Goal: Task Accomplishment & Management: Manage account settings

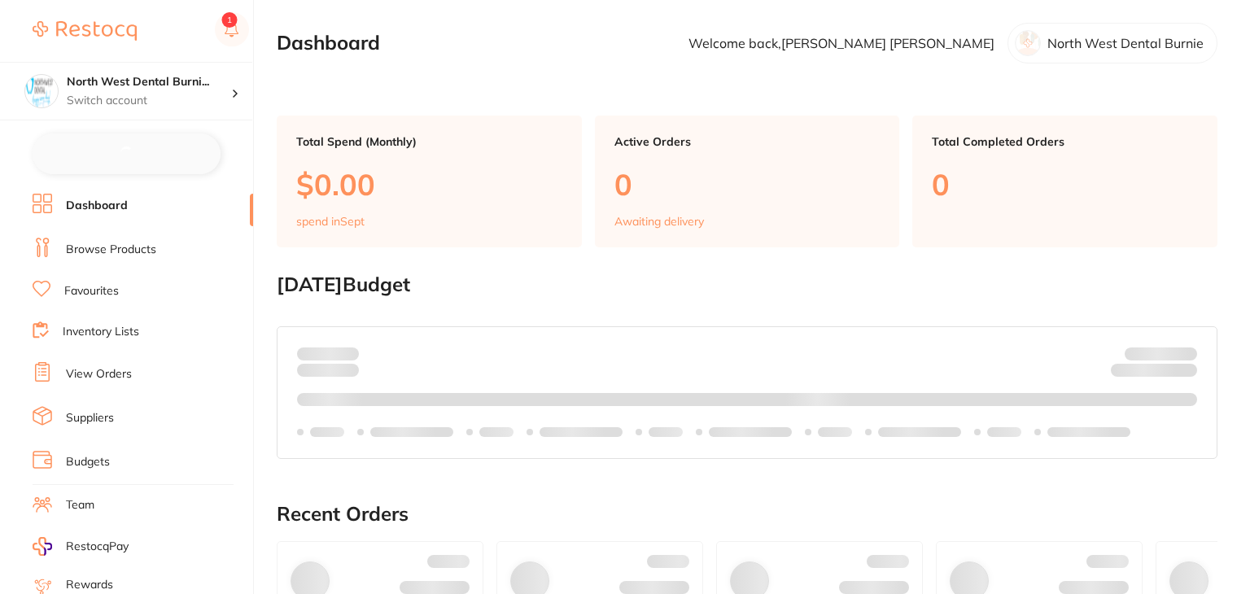
checkbox input "false"
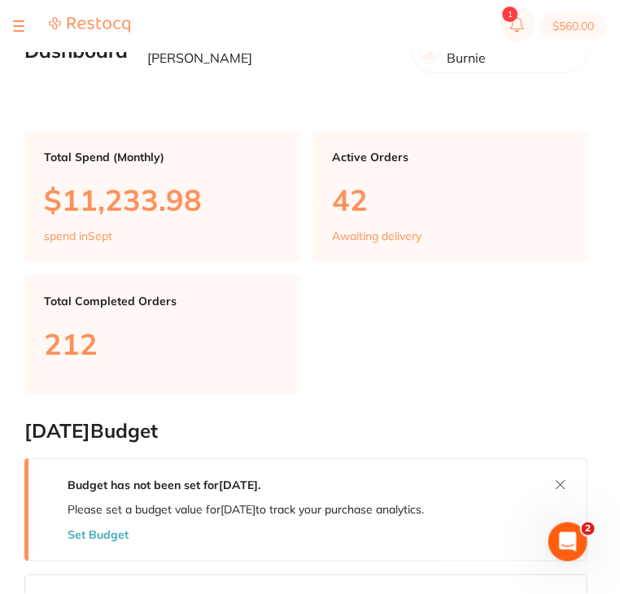
click at [7, 19] on section "$560.00" at bounding box center [310, 26] width 620 height 52
click at [9, 22] on section "$560.00" at bounding box center [310, 26] width 620 height 52
click at [19, 26] on button at bounding box center [18, 26] width 11 height 2
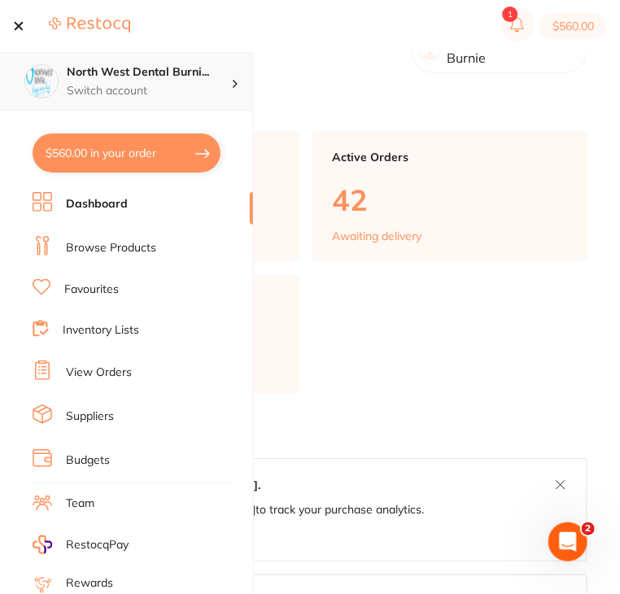
click at [127, 89] on p "Switch account" at bounding box center [149, 91] width 164 height 16
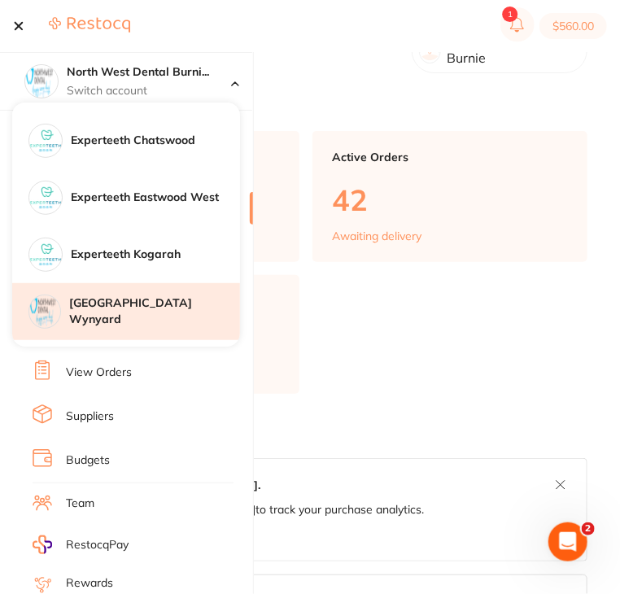
scroll to position [244, 0]
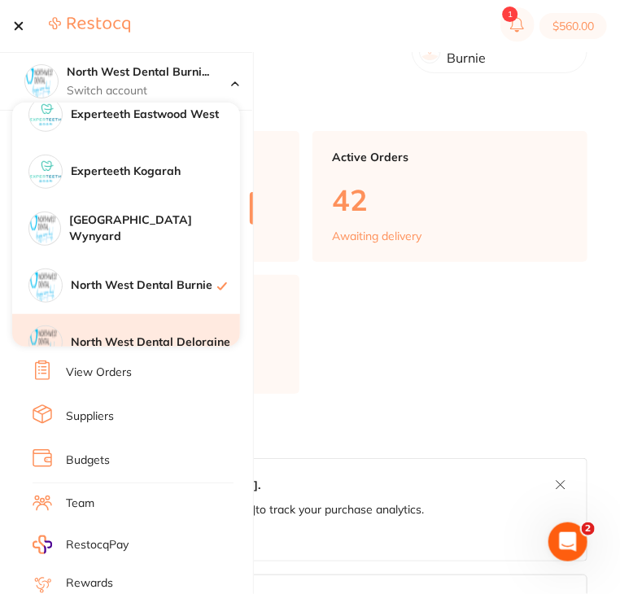
click at [143, 335] on h4 "North West Dental Deloraine" at bounding box center [155, 342] width 169 height 16
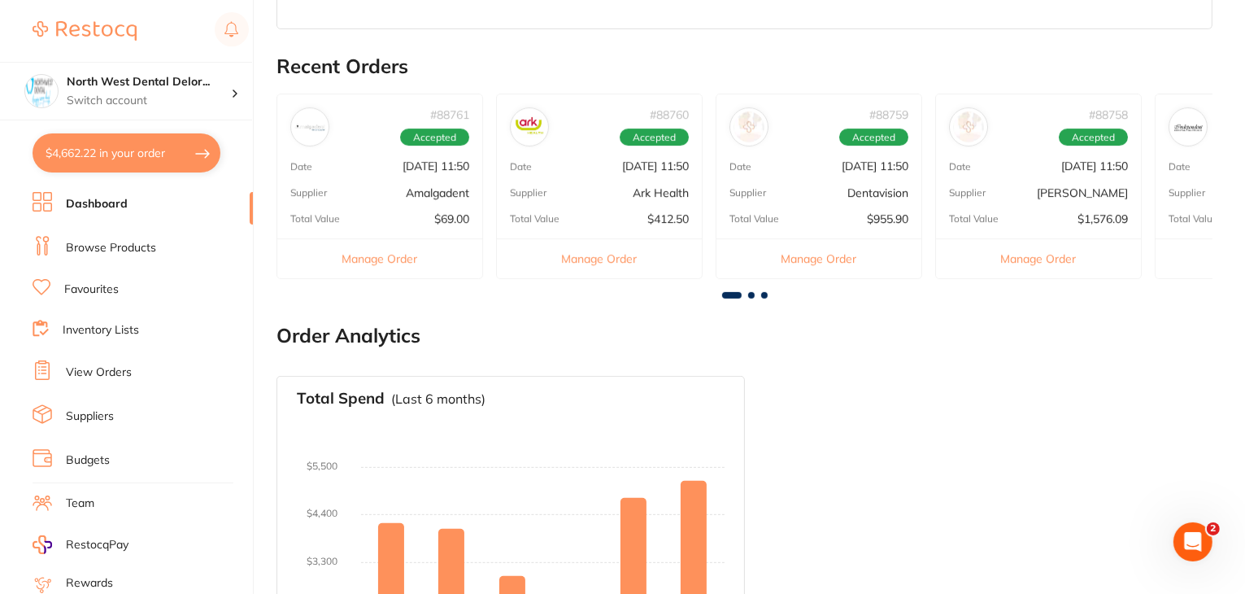
click at [137, 367] on li "View Orders" at bounding box center [143, 372] width 220 height 24
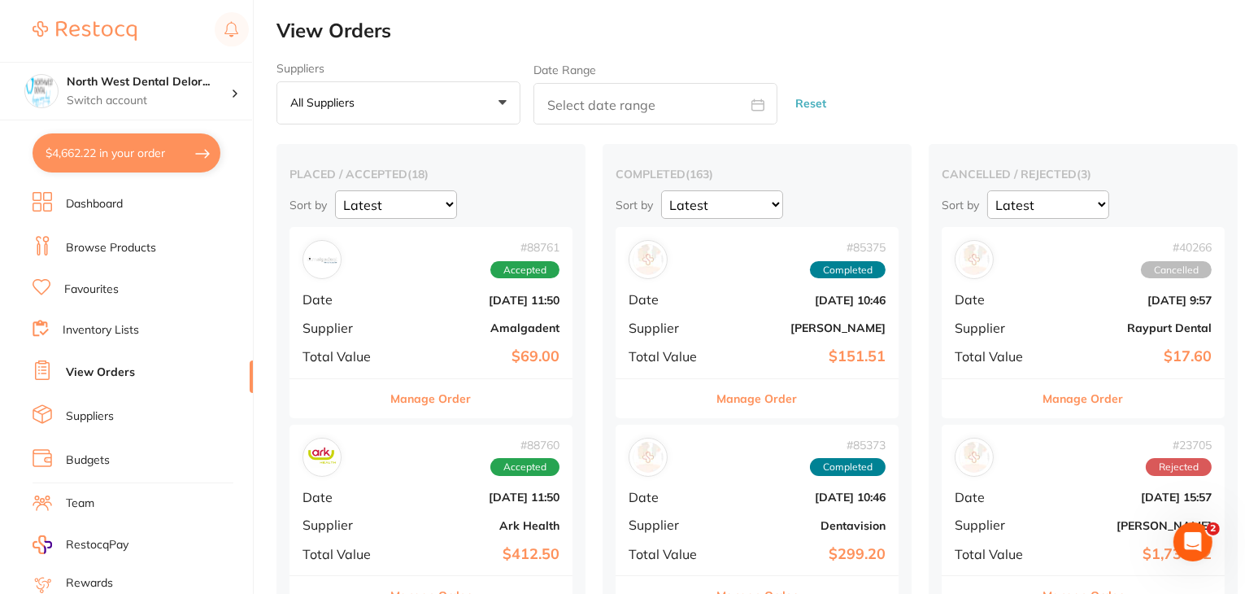
click at [431, 103] on button "All suppliers +0" at bounding box center [399, 103] width 244 height 44
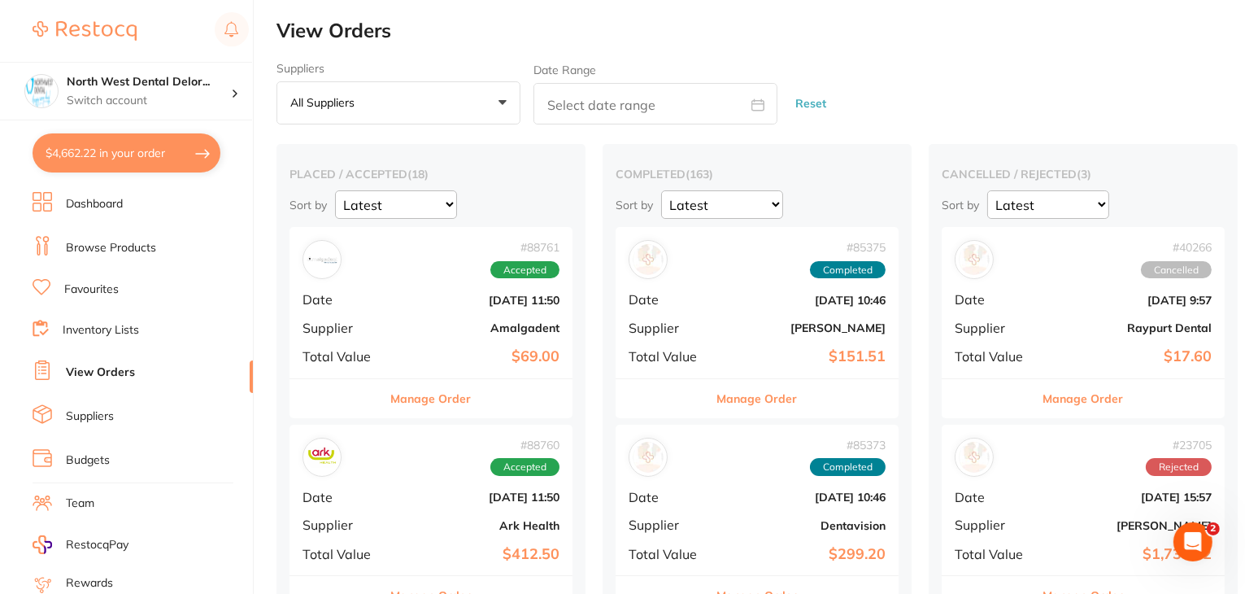
click at [404, 208] on select "Latest Notification" at bounding box center [396, 204] width 122 height 28
click at [335, 190] on select "Latest Notification" at bounding box center [396, 204] width 122 height 28
click at [543, 119] on input "text" at bounding box center [656, 103] width 244 height 41
select select "8"
select select "2025"
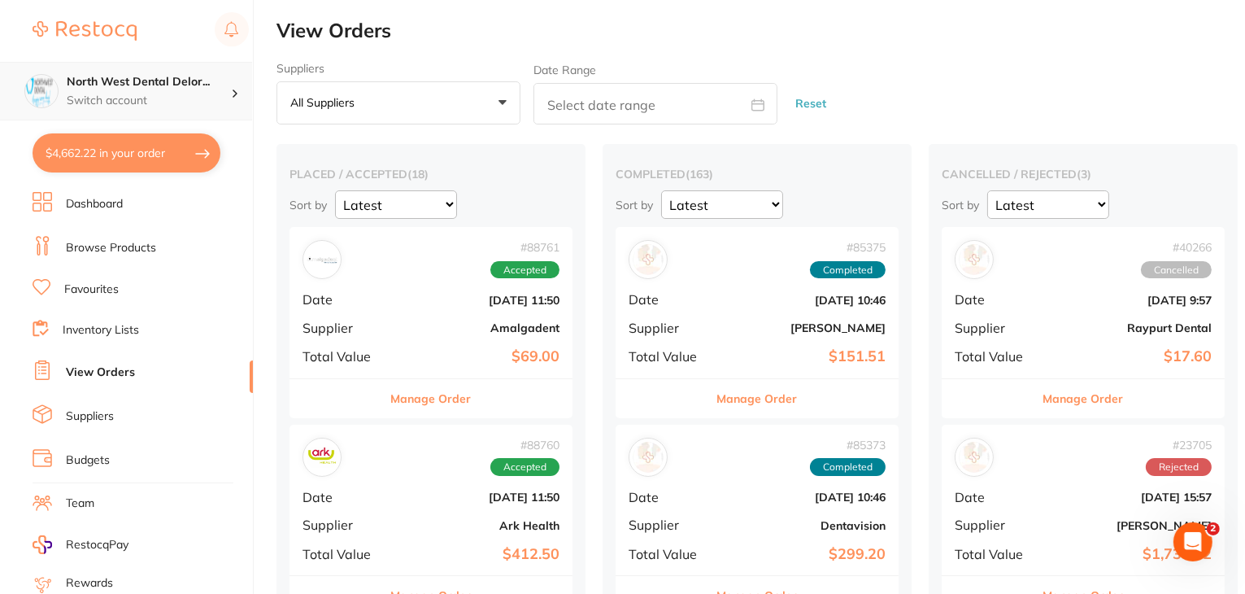
click at [193, 95] on p "Switch account" at bounding box center [149, 101] width 164 height 16
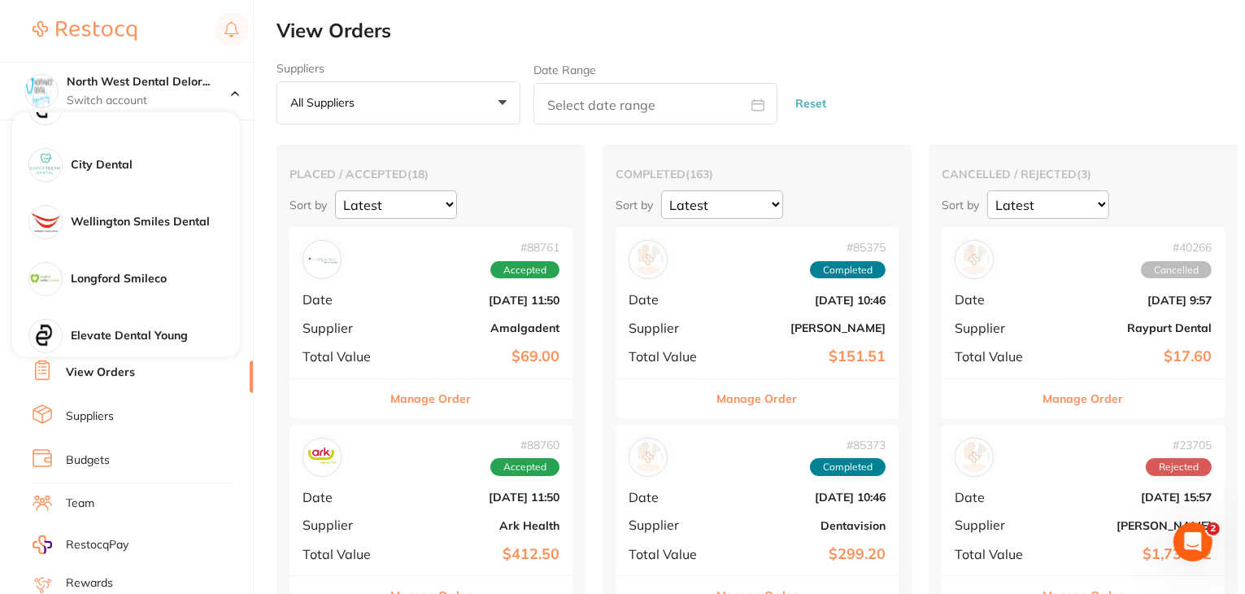
scroll to position [895, 0]
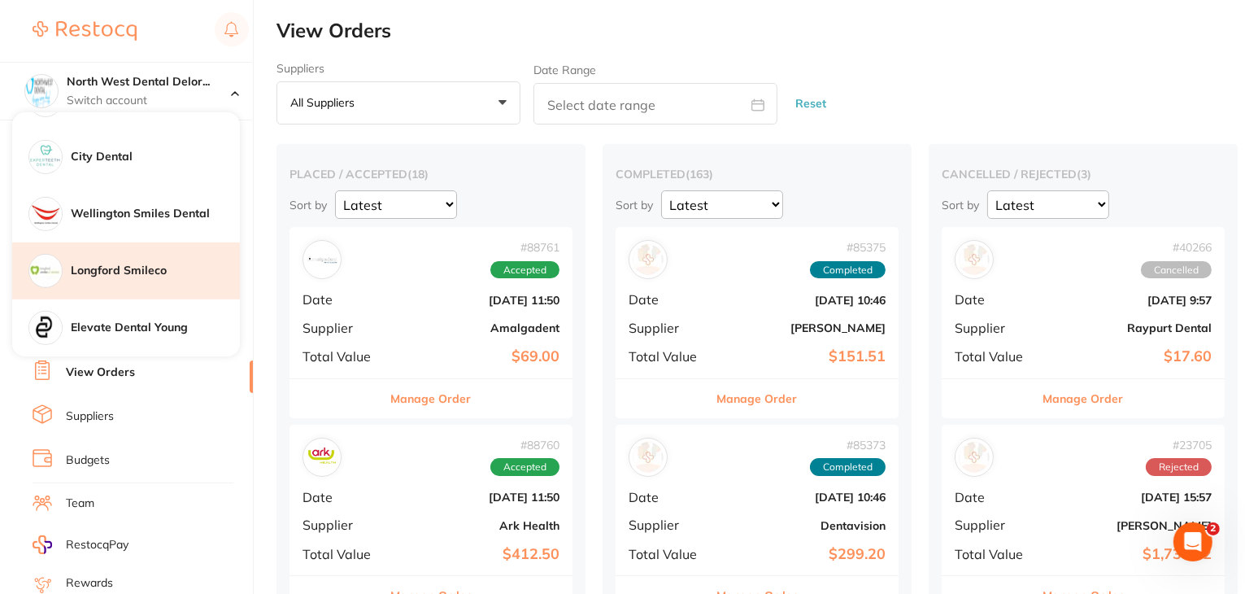
click at [161, 277] on h4 "Longford Smileco" at bounding box center [155, 271] width 169 height 16
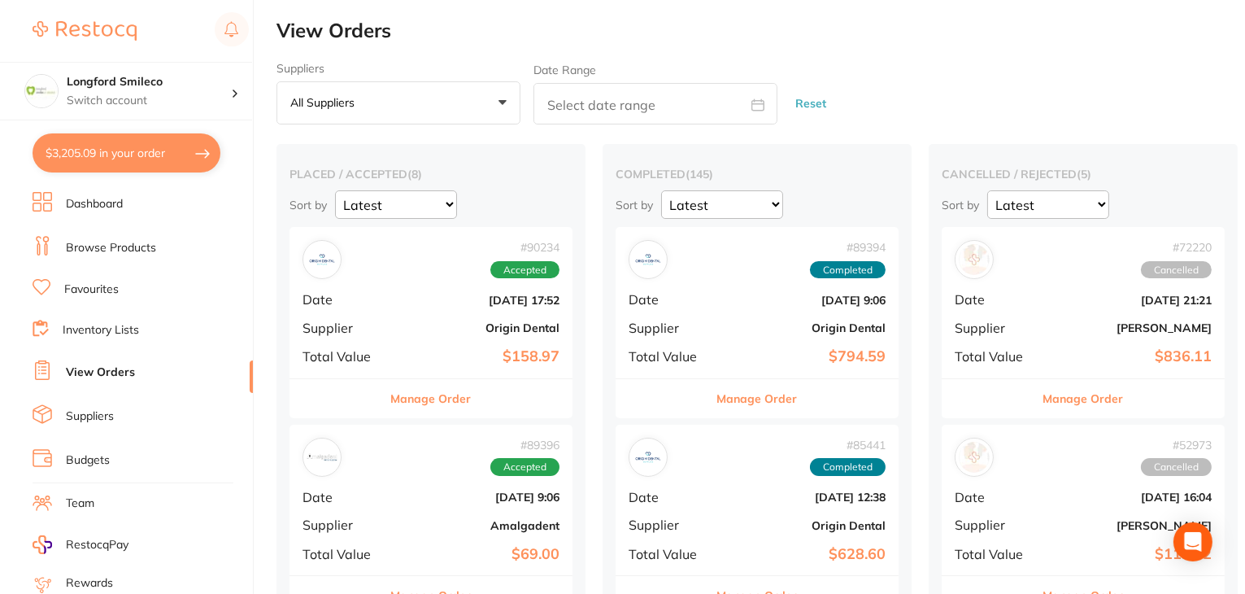
type input "2"
